Goal: Transaction & Acquisition: Purchase product/service

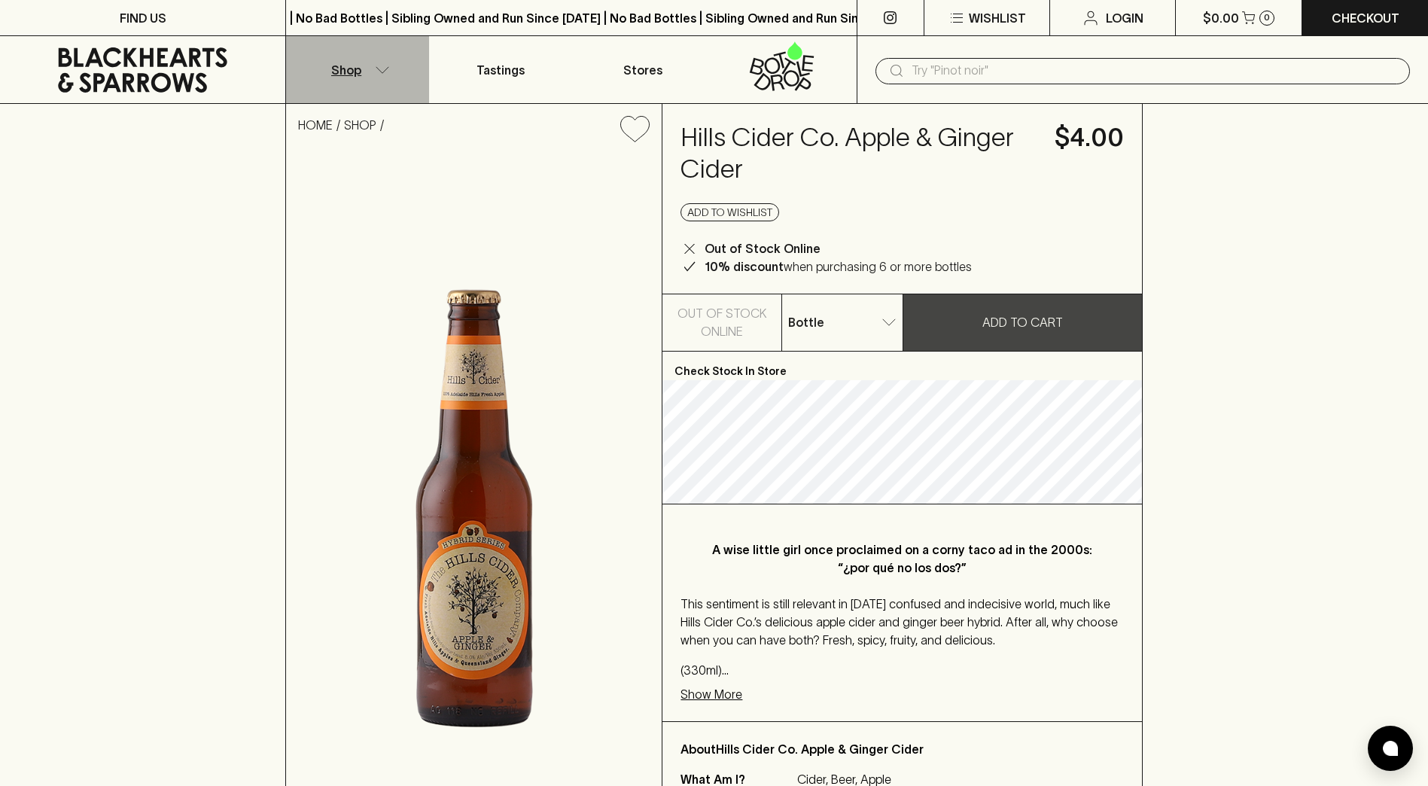
click at [387, 65] on button "Shop" at bounding box center [357, 69] width 142 height 67
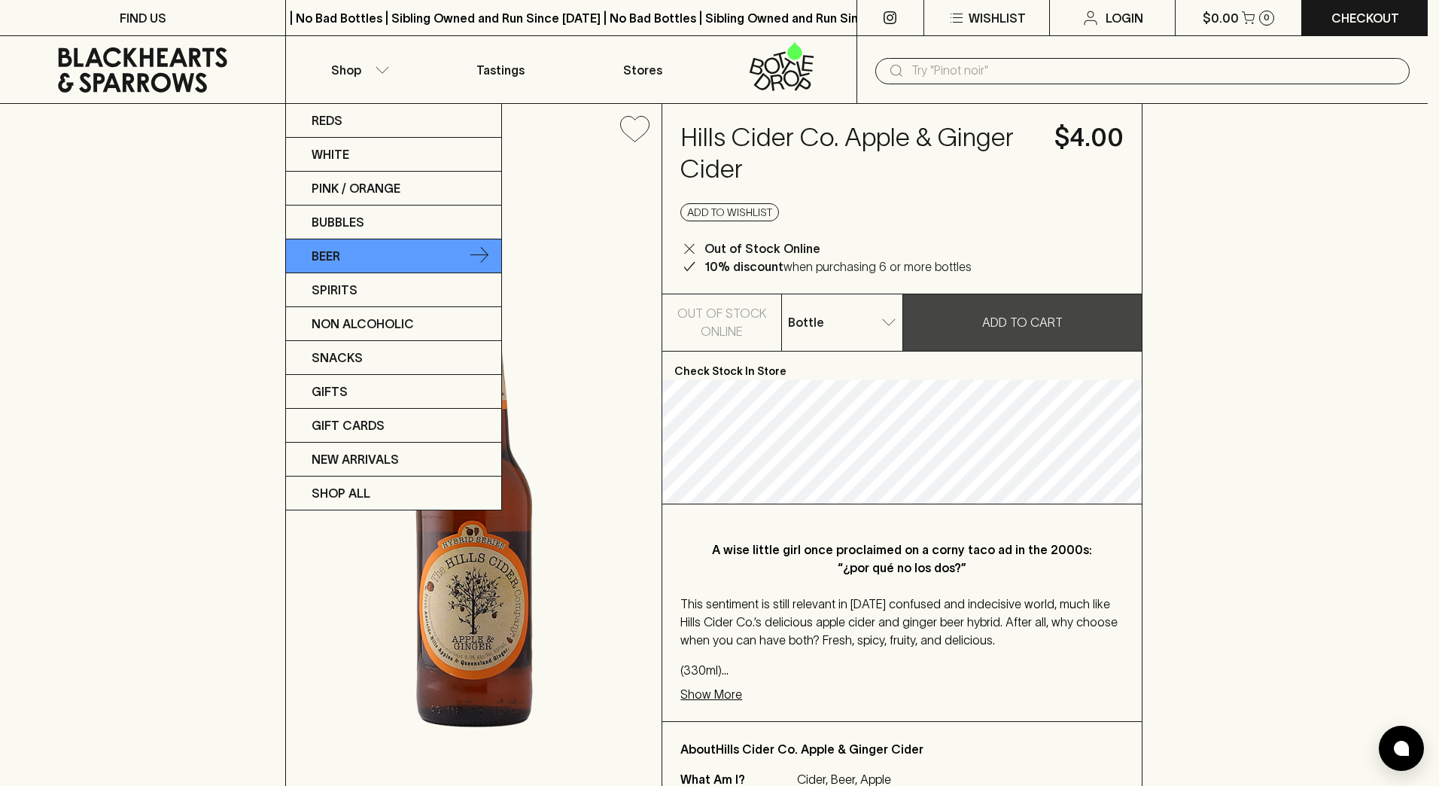
click at [342, 259] on link "Beer" at bounding box center [393, 256] width 215 height 34
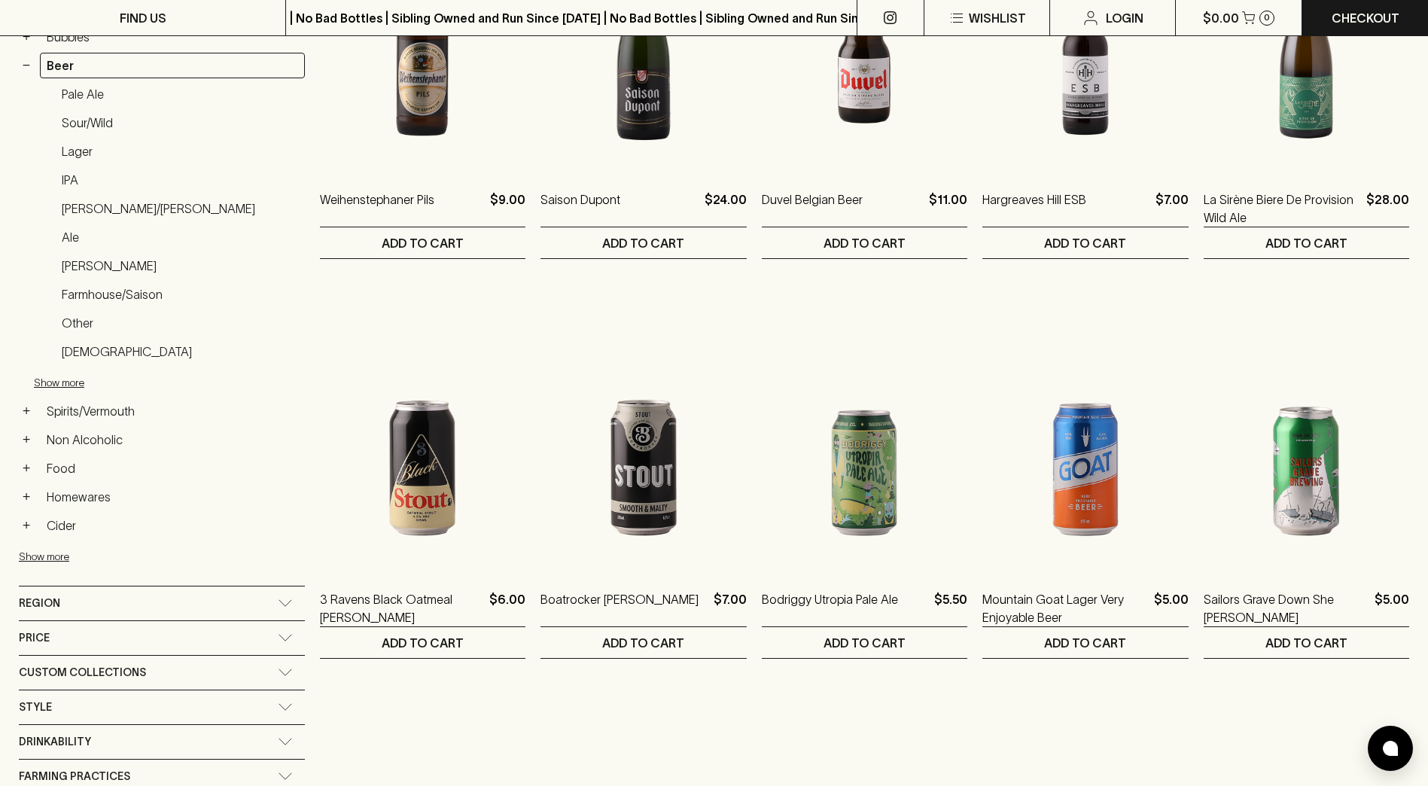
scroll to position [452, 0]
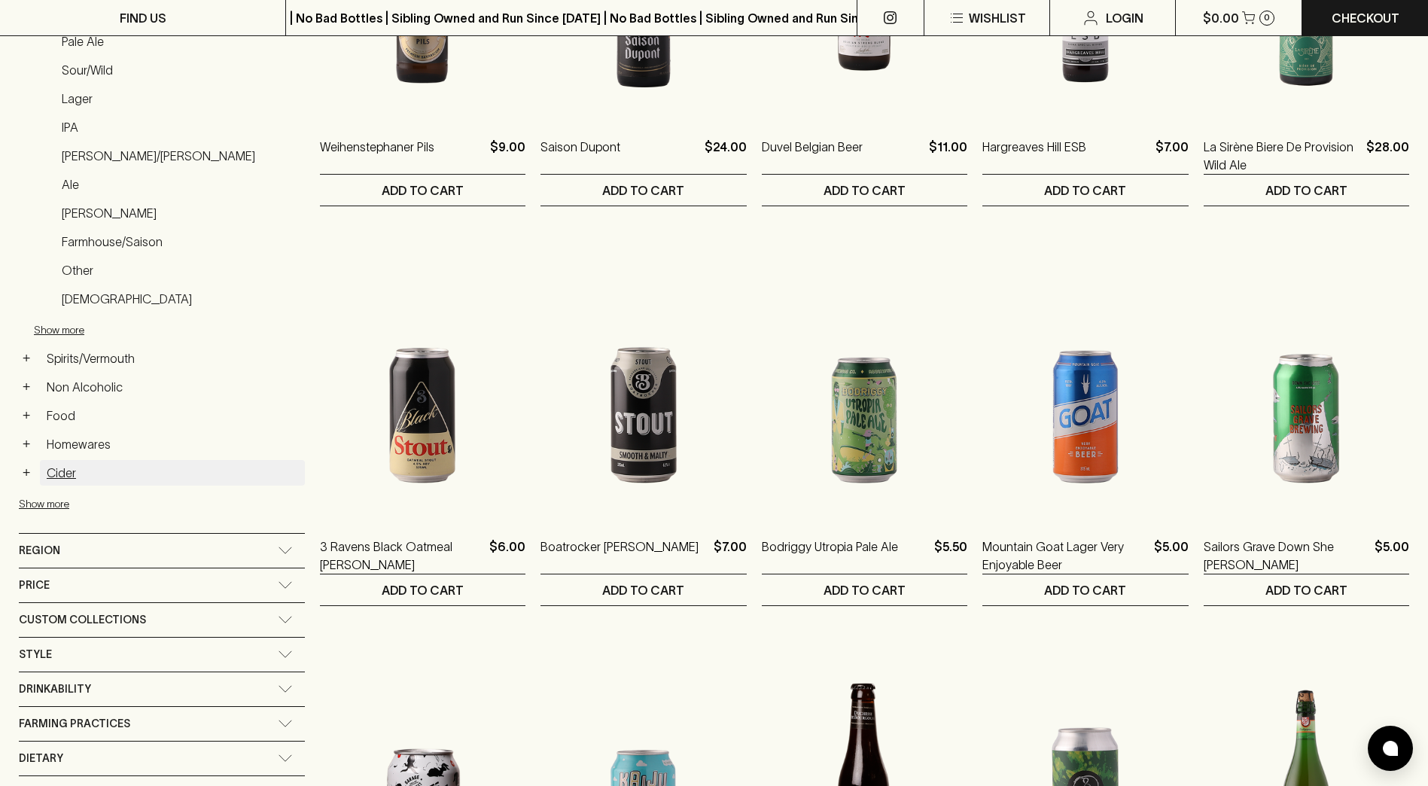
click at [69, 476] on link "Cider" at bounding box center [172, 473] width 265 height 26
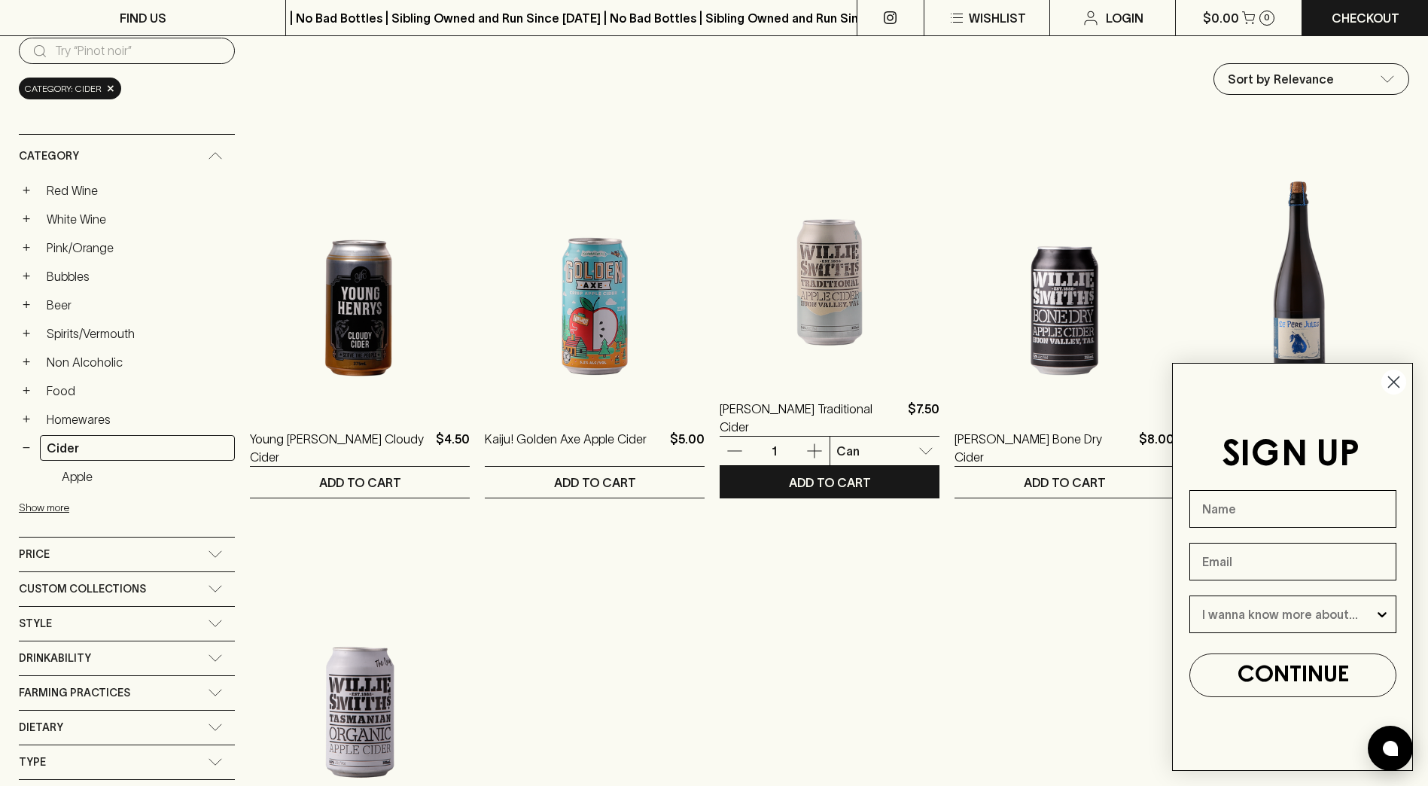
scroll to position [376, 0]
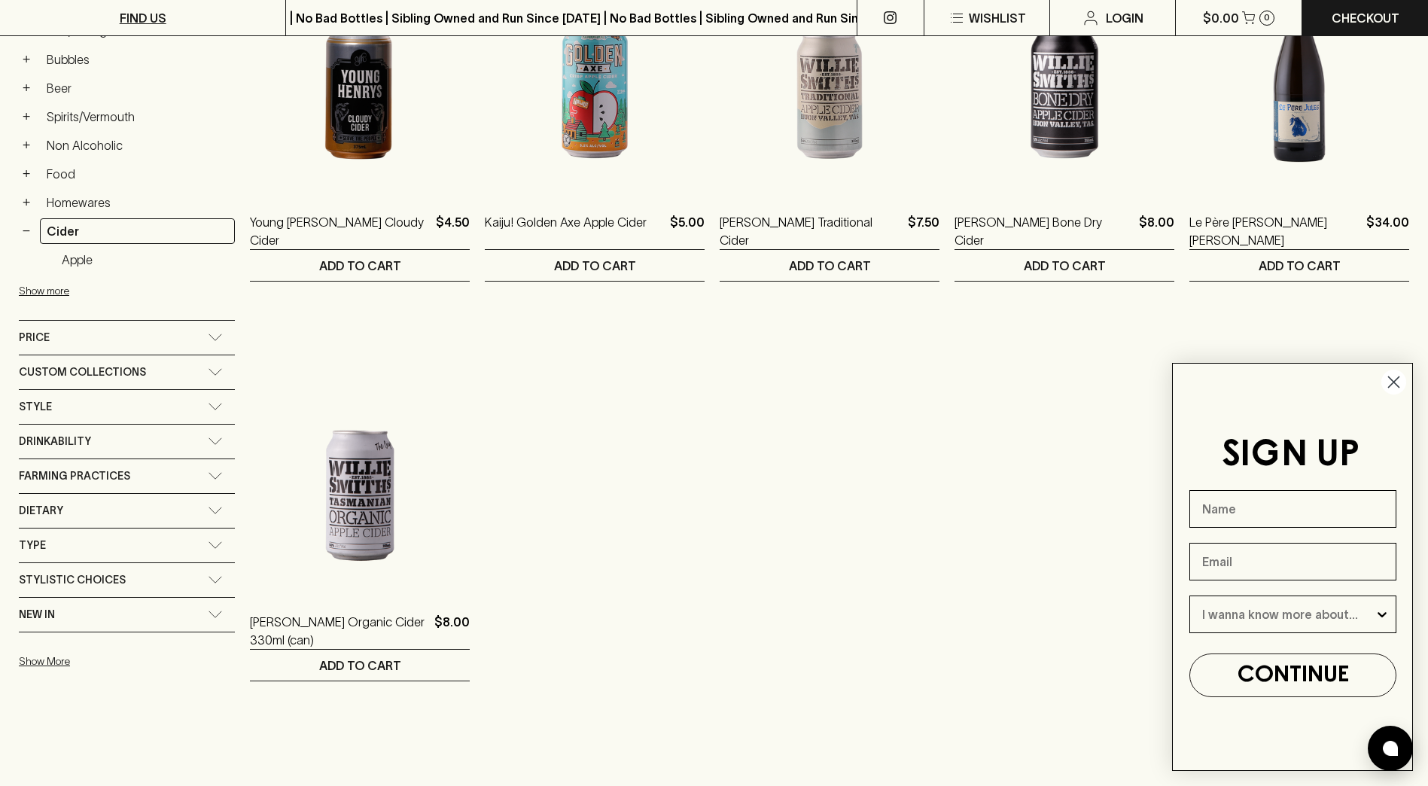
scroll to position [452, 0]
